Goal: Transaction & Acquisition: Purchase product/service

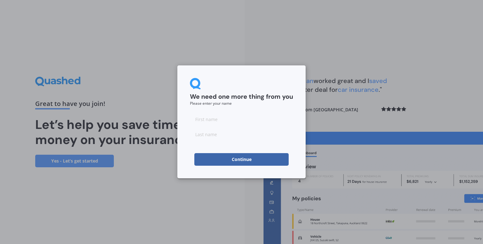
click at [201, 119] on input at bounding box center [241, 119] width 103 height 13
type input "[PERSON_NAME]"
click at [206, 137] on input at bounding box center [241, 134] width 103 height 13
type input "[PERSON_NAME]"
click at [167, 202] on div "We need one more thing from you Please enter your name [PERSON_NAME] Continue" at bounding box center [241, 122] width 483 height 244
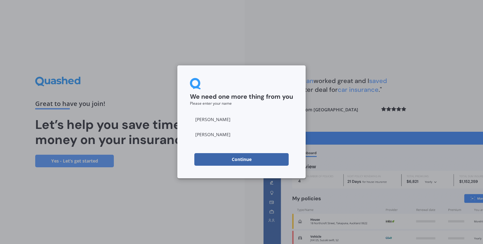
click at [236, 159] on button "Continue" at bounding box center [241, 159] width 94 height 13
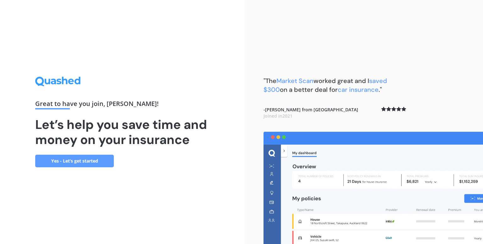
click at [75, 162] on link "Yes - Let’s get started" at bounding box center [74, 161] width 79 height 13
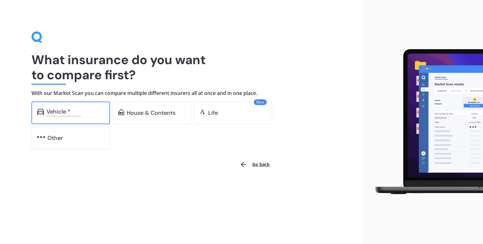
click at [55, 112] on div "Vehicle *" at bounding box center [58, 111] width 24 height 6
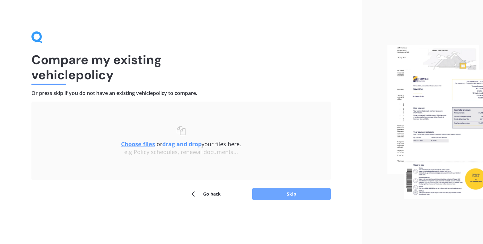
click at [289, 194] on button "Skip" at bounding box center [291, 194] width 79 height 12
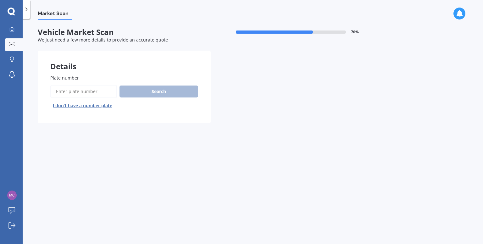
click at [63, 92] on input "Plate number" at bounding box center [83, 91] width 67 height 13
type input "RKK173"
click at [160, 91] on button "Search" at bounding box center [158, 91] width 79 height 12
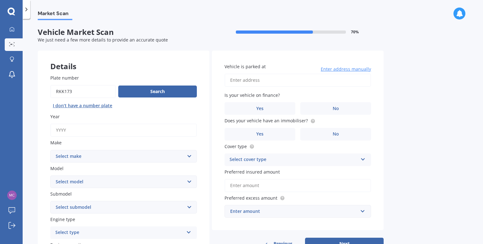
click at [62, 130] on input "Year" at bounding box center [123, 129] width 146 height 13
type input "2023"
click at [189, 156] on select "Select make AC ALFA ROMEO ASTON MARTIN AUDI AUSTIN BEDFORD Bentley BMW BYD CADI…" at bounding box center [123, 156] width 146 height 13
select select "TOYOTA"
click at [50, 150] on select "Select make AC ALFA ROMEO ASTON MARTIN AUDI AUSTIN BEDFORD Bentley BMW BYD CADI…" at bounding box center [123, 156] width 146 height 13
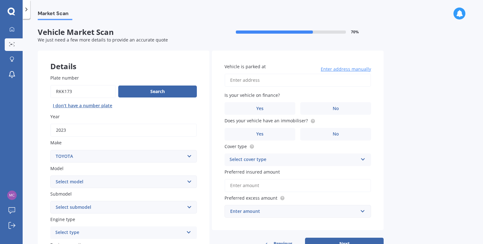
click at [188, 181] on select "Select model 4 Runner 86 [PERSON_NAME] Alphard Altezza Aqua Aristo Aurion Auris…" at bounding box center [123, 181] width 146 height 13
select select "AQUA"
click at [50, 175] on select "Select model 4 Runner 86 [PERSON_NAME] Alphard Altezza Aqua Aristo Aurion Auris…" at bounding box center [123, 181] width 146 height 13
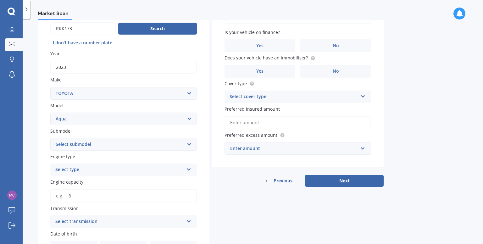
click at [190, 144] on select "Select submodel (All Other) Hatchback Hybrid" at bounding box center [123, 144] width 146 height 13
click at [50, 138] on select "Select submodel (All Other) Hatchback Hybrid" at bounding box center [123, 144] width 146 height 13
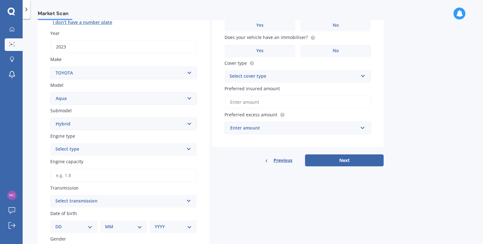
scroll to position [94, 0]
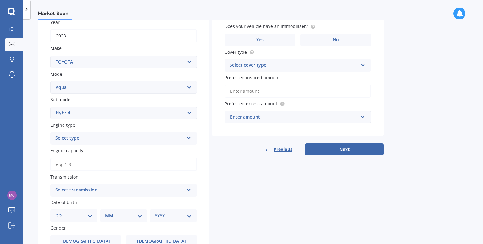
click at [188, 137] on icon at bounding box center [188, 136] width 5 height 4
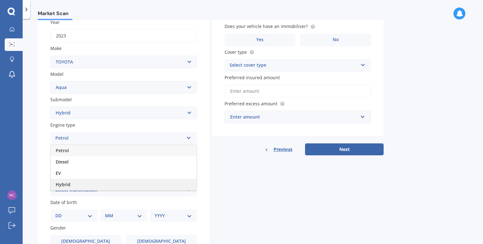
click at [64, 184] on span "Hybrid" at bounding box center [63, 184] width 15 height 6
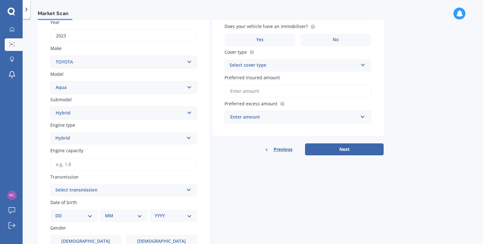
click at [190, 112] on select "Select submodel (All Other) Hatchback Hybrid" at bounding box center [123, 113] width 146 height 13
select select "HATCHBACK"
click at [50, 107] on select "Select submodel (All Other) Hatchback Hybrid" at bounding box center [123, 113] width 146 height 13
click at [72, 163] on input "Engine capacity" at bounding box center [123, 164] width 146 height 13
type input "1.5"
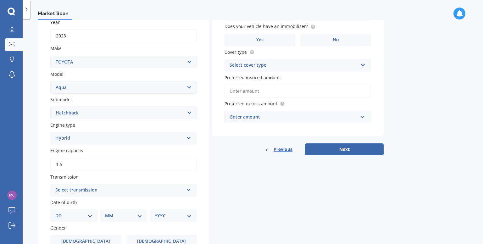
click at [189, 189] on icon at bounding box center [188, 188] width 5 height 4
click at [60, 202] on span "Auto" at bounding box center [61, 202] width 10 height 6
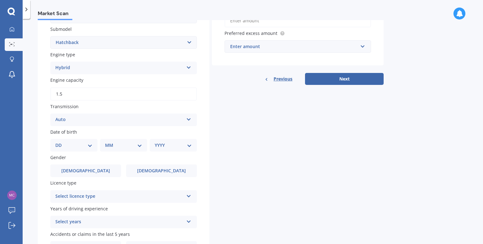
scroll to position [140, 0]
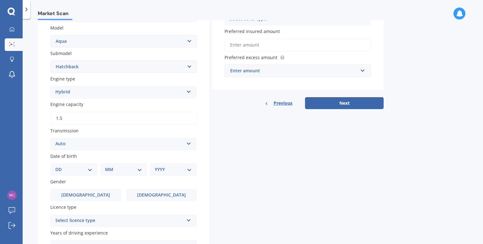
click at [90, 170] on select "DD 01 02 03 04 05 06 07 08 09 10 11 12 13 14 15 16 17 18 19 20 21 22 23 24 25 2…" at bounding box center [73, 169] width 37 height 7
select select "25"
click at [60, 166] on select "DD 01 02 03 04 05 06 07 08 09 10 11 12 13 14 15 16 17 18 19 20 21 22 23 24 25 2…" at bounding box center [73, 169] width 37 height 7
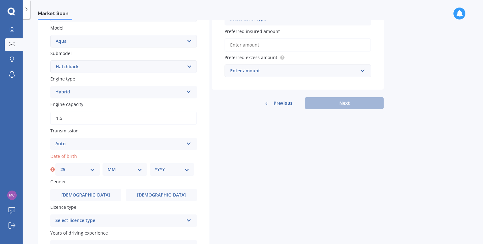
click at [139, 170] on select "MM 01 02 03 04 05 06 07 08 09 10 11 12" at bounding box center [124, 169] width 35 height 7
select select "01"
click at [107, 166] on select "MM 01 02 03 04 05 06 07 08 09 10 11 12" at bounding box center [124, 169] width 35 height 7
click at [186, 170] on select "YYYY 2025 2024 2023 2022 2021 2020 2019 2018 2017 2016 2015 2014 2013 2012 2011…" at bounding box center [172, 169] width 35 height 7
select select "1964"
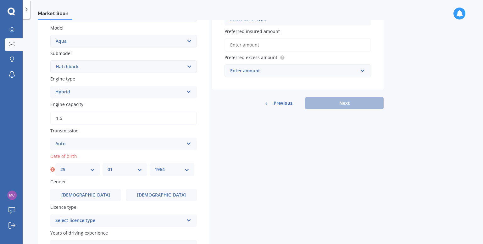
click at [155, 166] on select "YYYY 2025 2024 2023 2022 2021 2020 2019 2018 2017 2016 2015 2014 2013 2012 2011…" at bounding box center [172, 169] width 35 height 7
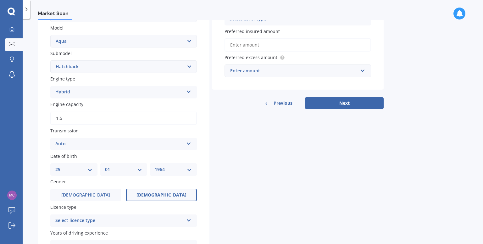
click at [165, 196] on span "[DEMOGRAPHIC_DATA]" at bounding box center [161, 194] width 50 height 5
click at [0, 0] on input "[DEMOGRAPHIC_DATA]" at bounding box center [0, 0] width 0 height 0
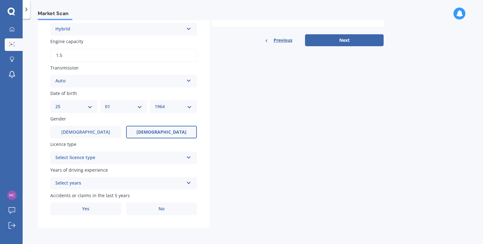
click at [188, 157] on icon at bounding box center [188, 156] width 5 height 4
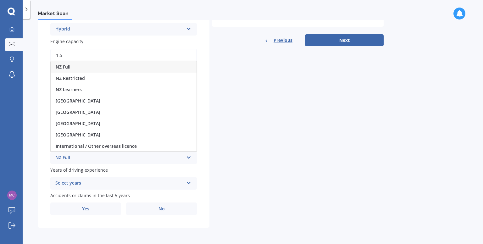
click at [70, 66] on span "NZ Full" at bounding box center [63, 67] width 15 height 6
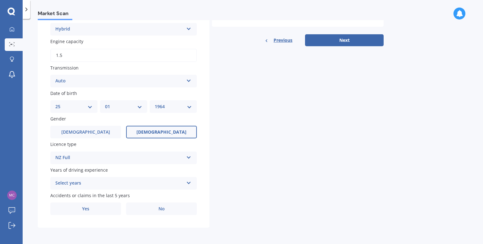
click at [187, 182] on icon at bounding box center [188, 181] width 5 height 4
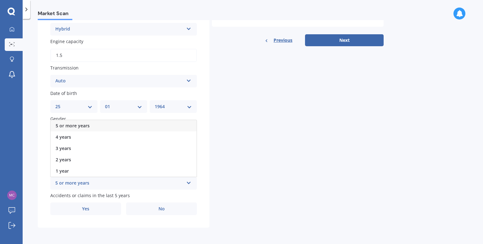
click at [77, 126] on span "5 or more years" at bounding box center [73, 126] width 34 height 6
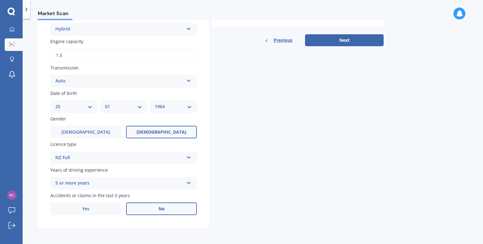
click at [163, 208] on span "No" at bounding box center [161, 208] width 6 height 5
click at [0, 0] on input "No" at bounding box center [0, 0] width 0 height 0
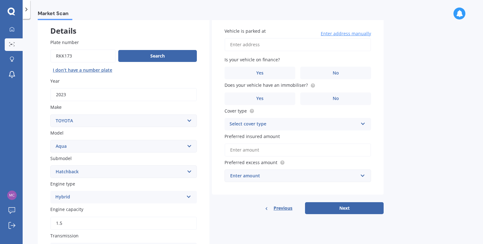
scroll to position [0, 0]
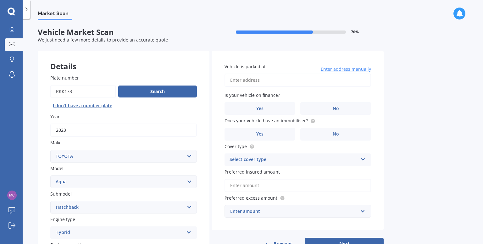
click at [241, 79] on input "Vehicle is parked at" at bounding box center [297, 80] width 146 height 13
type input "[STREET_ADDRESS]"
click at [338, 109] on span "No" at bounding box center [335, 108] width 6 height 5
click at [0, 0] on input "No" at bounding box center [0, 0] width 0 height 0
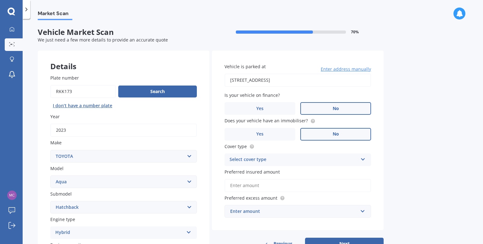
click at [337, 135] on span "No" at bounding box center [335, 133] width 6 height 5
click at [0, 0] on input "No" at bounding box center [0, 0] width 0 height 0
click at [363, 159] on icon at bounding box center [362, 158] width 5 height 4
click at [250, 172] on span "Comprehensive" at bounding box center [246, 172] width 33 height 6
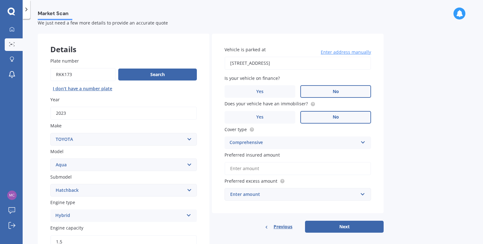
scroll to position [31, 0]
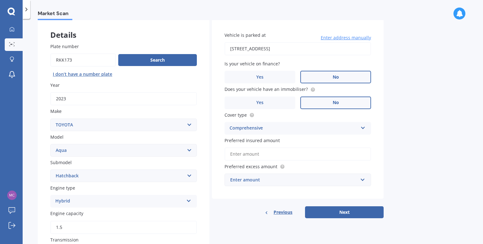
click at [243, 154] on input "Preferred insured amount" at bounding box center [297, 153] width 146 height 13
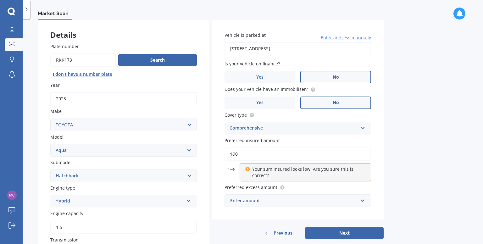
type input "$9"
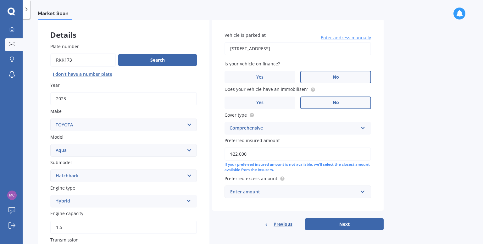
type input "$22,000"
click at [252, 193] on div "Enter amount" at bounding box center [294, 191] width 128 height 7
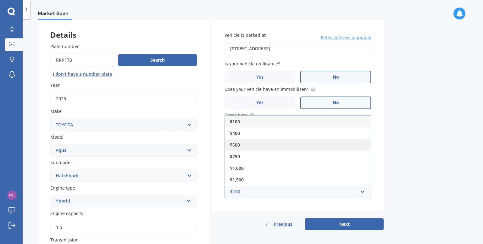
click at [236, 144] on span "$500" at bounding box center [235, 145] width 10 height 6
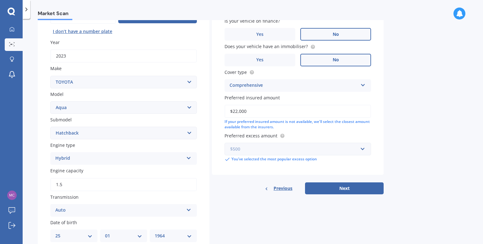
scroll to position [94, 0]
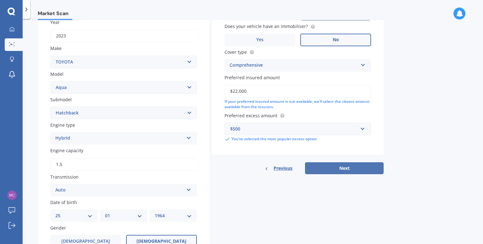
click at [342, 169] on button "Next" at bounding box center [344, 168] width 79 height 12
select select "25"
select select "01"
select select "1964"
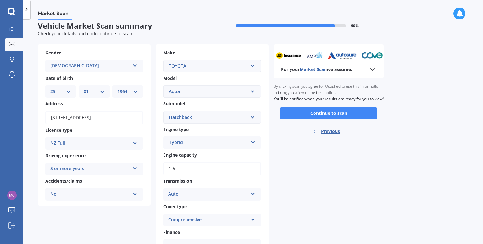
scroll to position [0, 0]
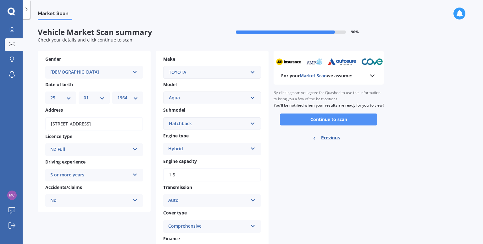
click at [325, 125] on button "Continue to scan" at bounding box center [328, 119] width 97 height 12
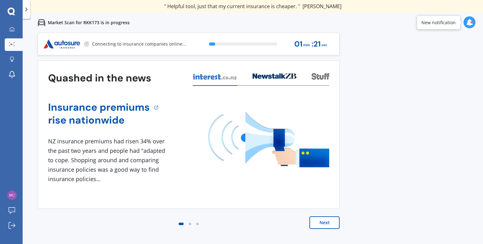
click at [323, 222] on button "Next" at bounding box center [324, 222] width 30 height 13
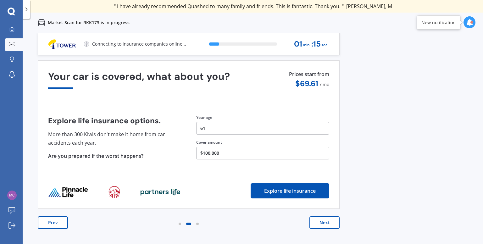
click at [325, 223] on button "Next" at bounding box center [324, 222] width 30 height 13
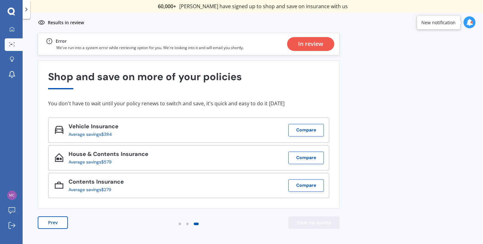
click at [317, 223] on button "View my quotes" at bounding box center [313, 222] width 51 height 13
